Goal: Information Seeking & Learning: Understand process/instructions

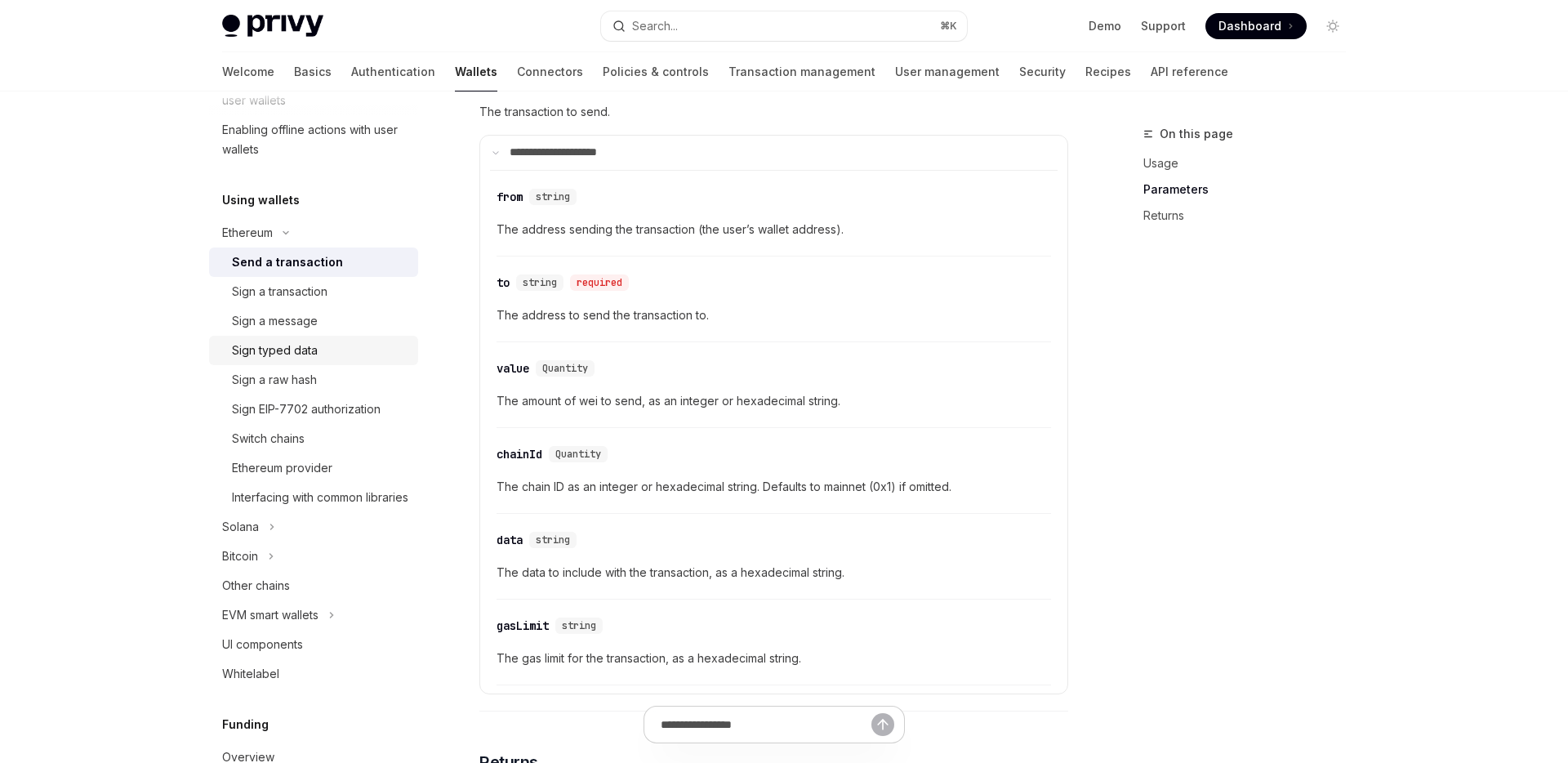
scroll to position [446, 0]
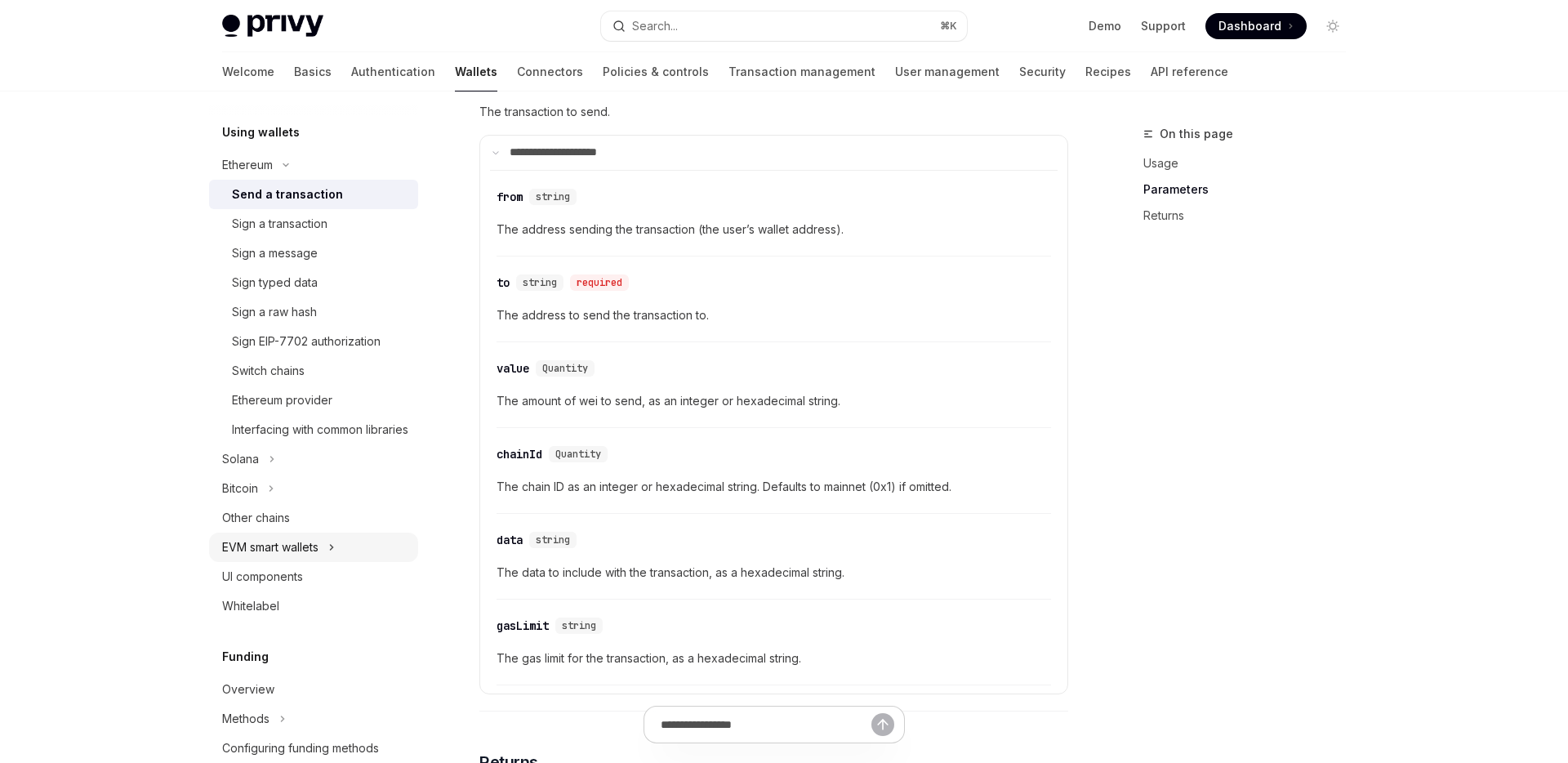
click at [310, 557] on div "EVM smart wallets" at bounding box center [270, 547] width 96 height 20
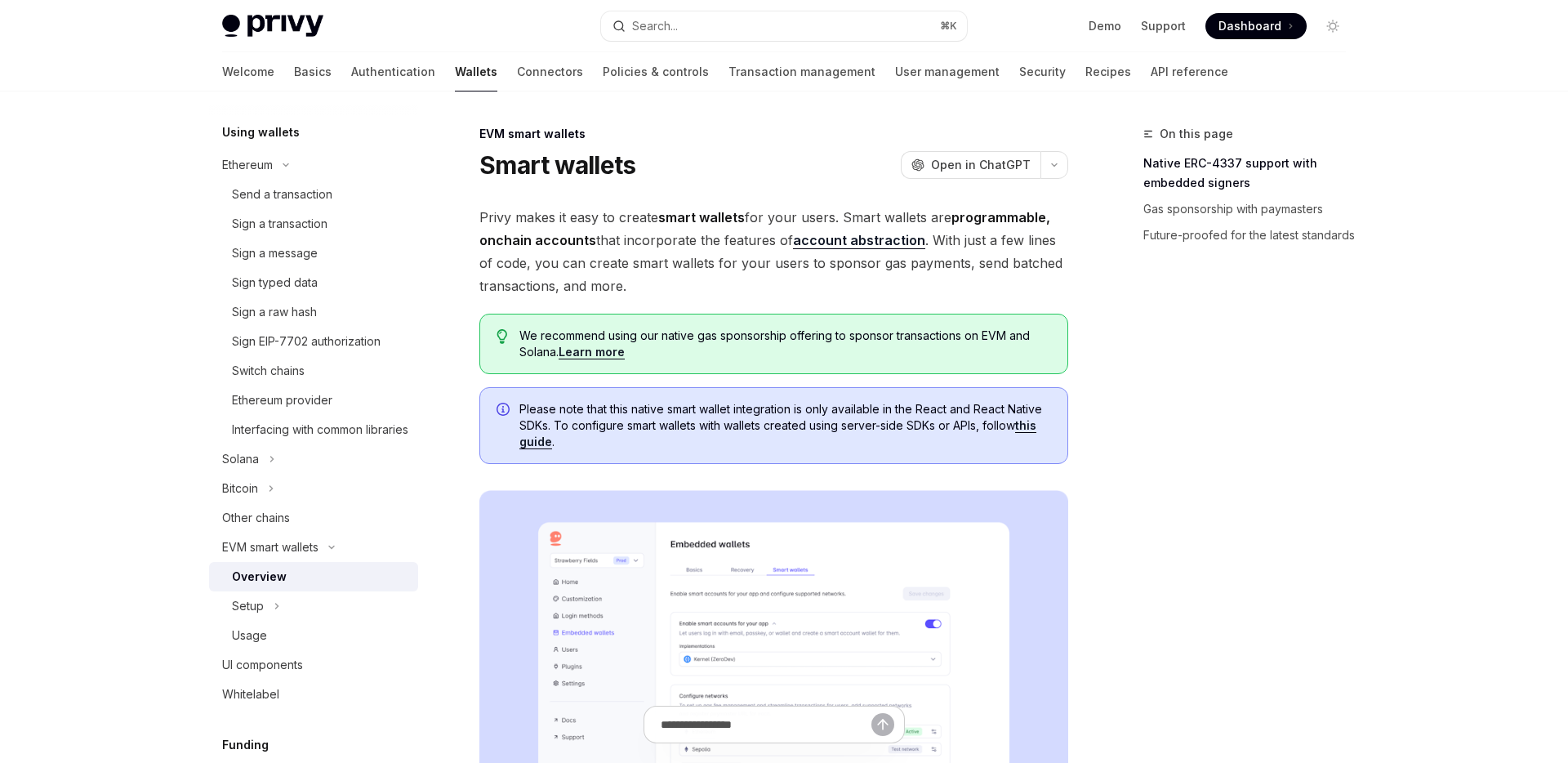
scroll to position [590, 0]
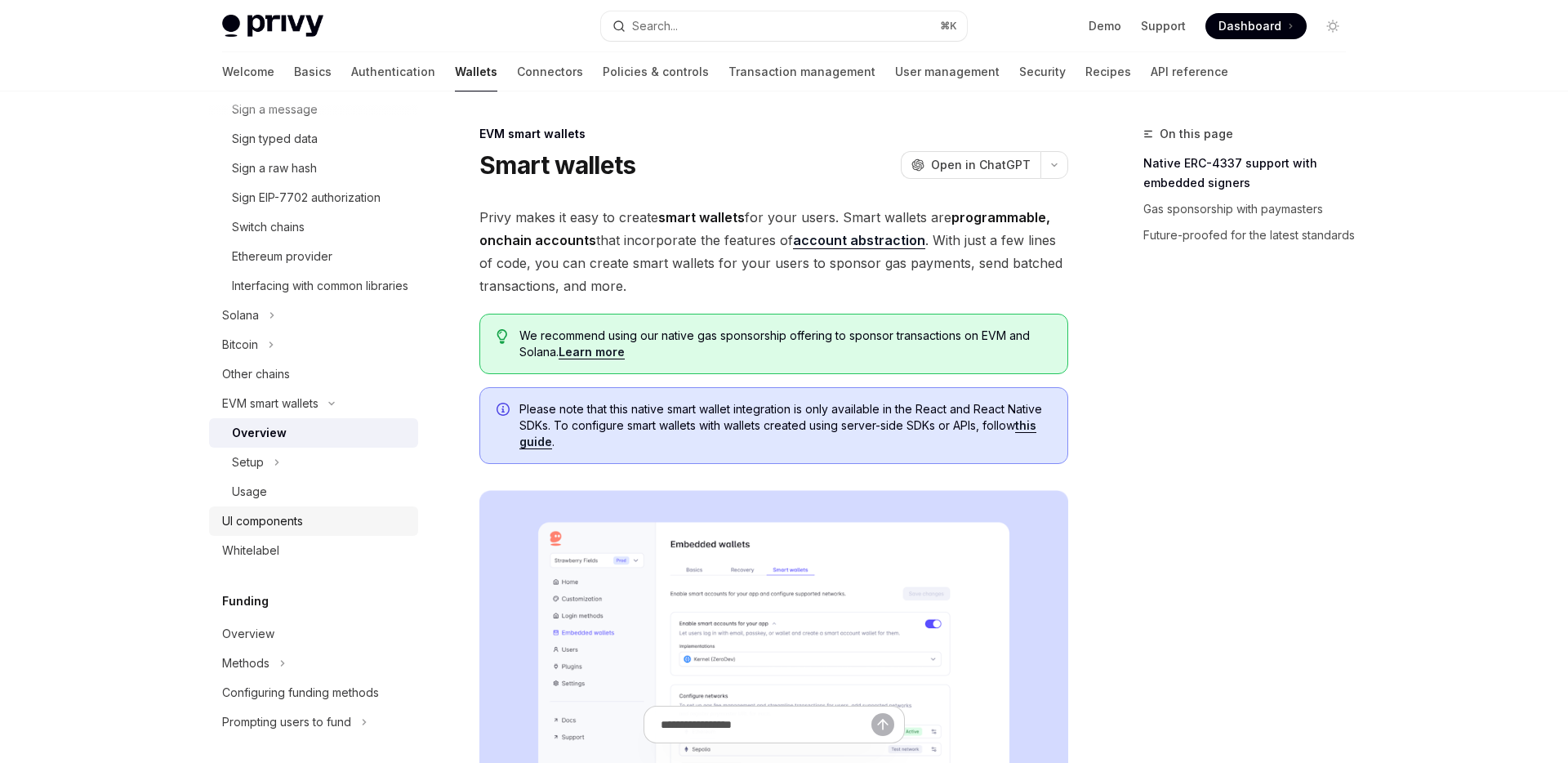
click at [286, 531] on div "UI components" at bounding box center [262, 521] width 81 height 20
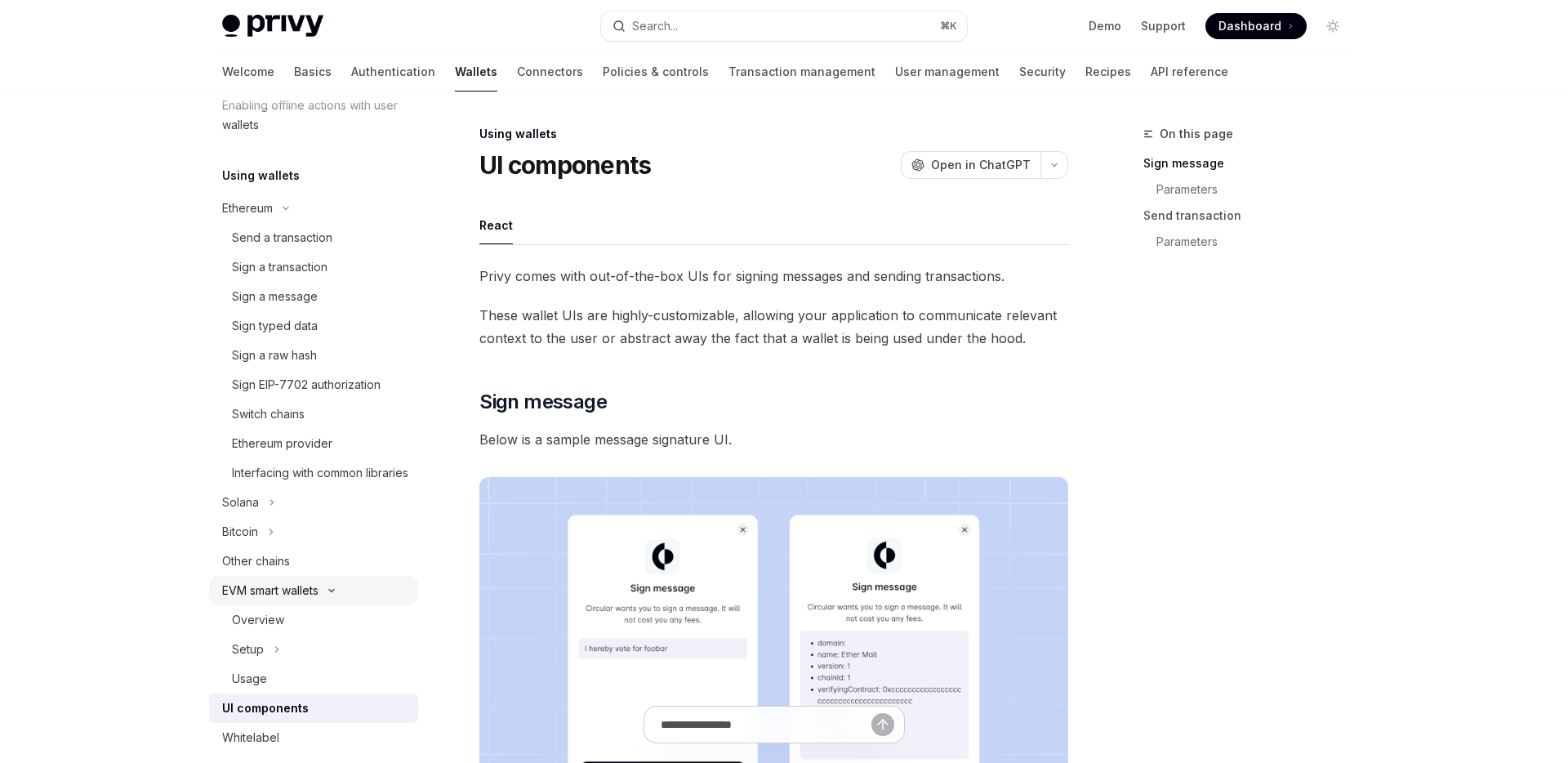
scroll to position [360, 0]
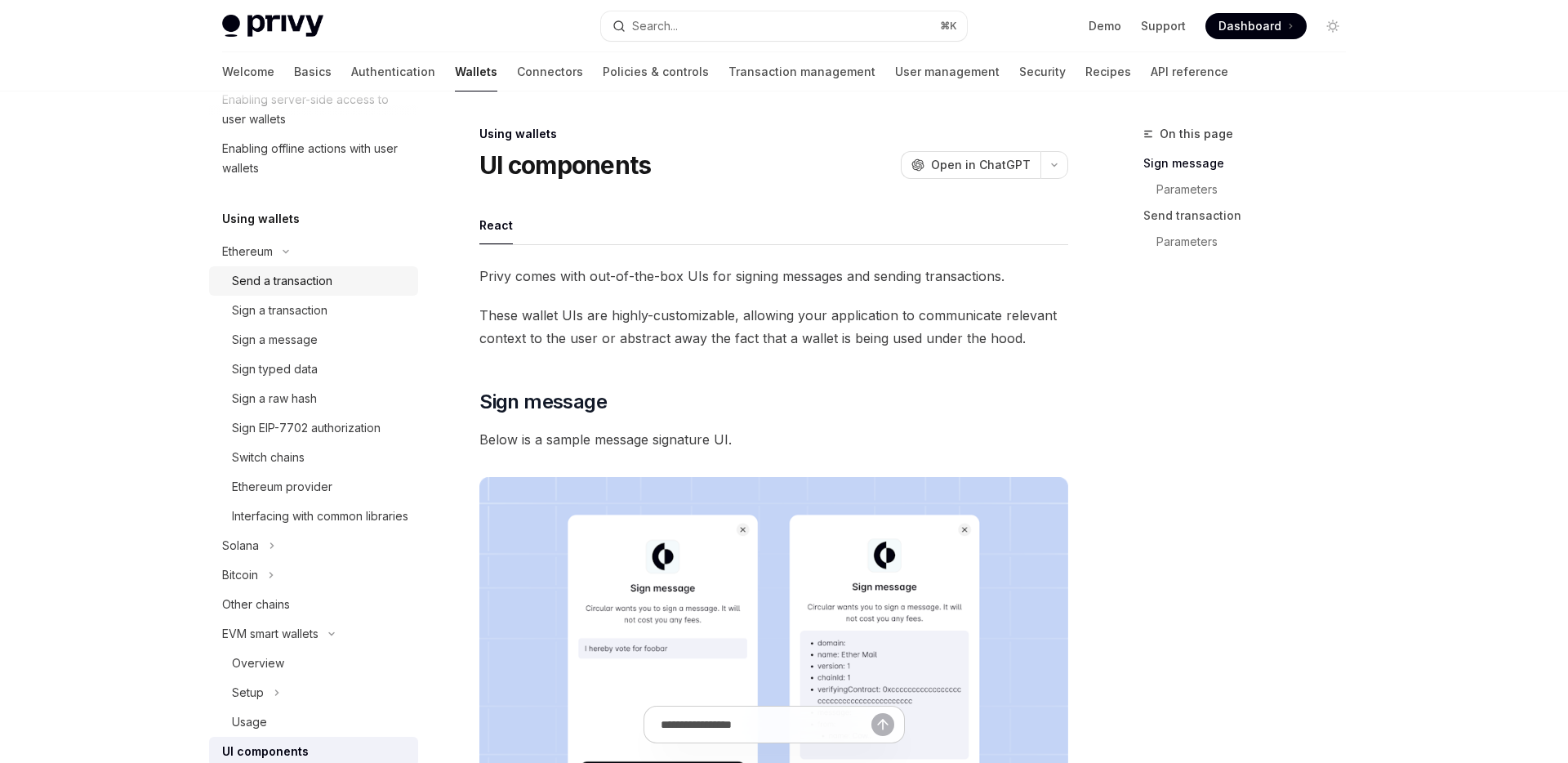
click at [315, 284] on div "Send a transaction" at bounding box center [281, 280] width 100 height 20
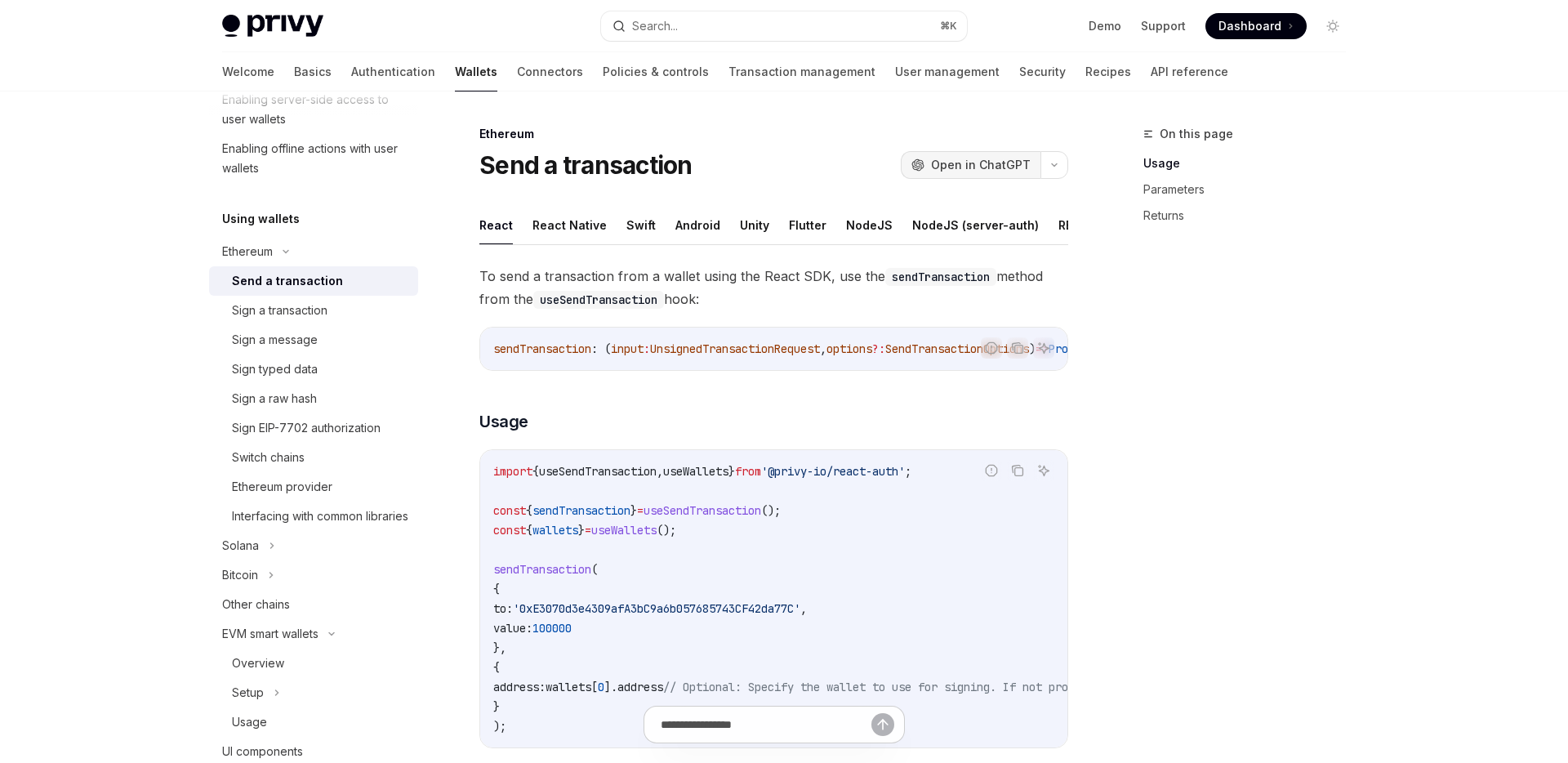
click at [961, 170] on span "Open in ChatGPT" at bounding box center [981, 164] width 100 height 16
type textarea "*"
